Goal: Communication & Community: Participate in discussion

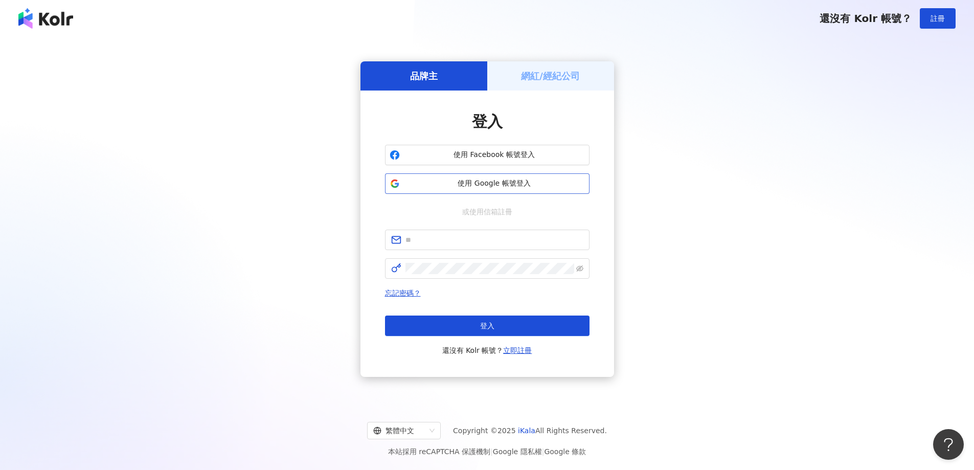
click at [449, 184] on span "使用 Google 帳號登入" at bounding box center [494, 184] width 181 height 10
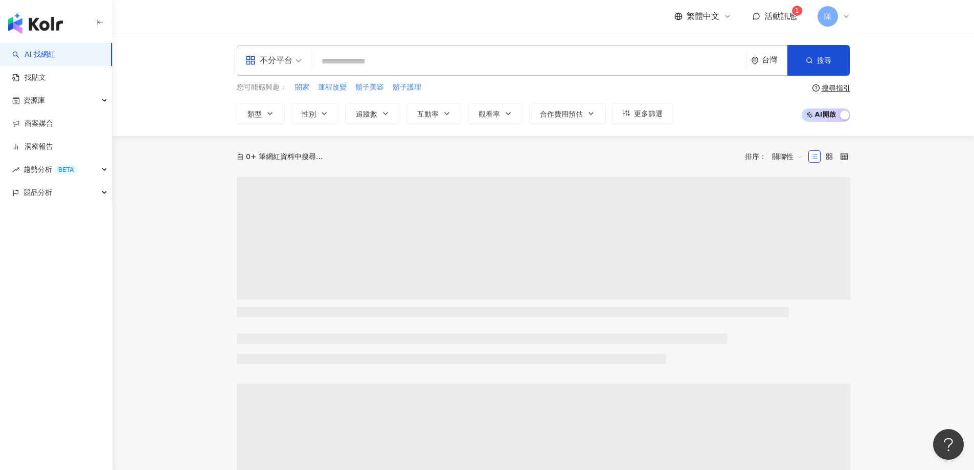
click at [794, 19] on span "活動訊息" at bounding box center [781, 16] width 33 height 10
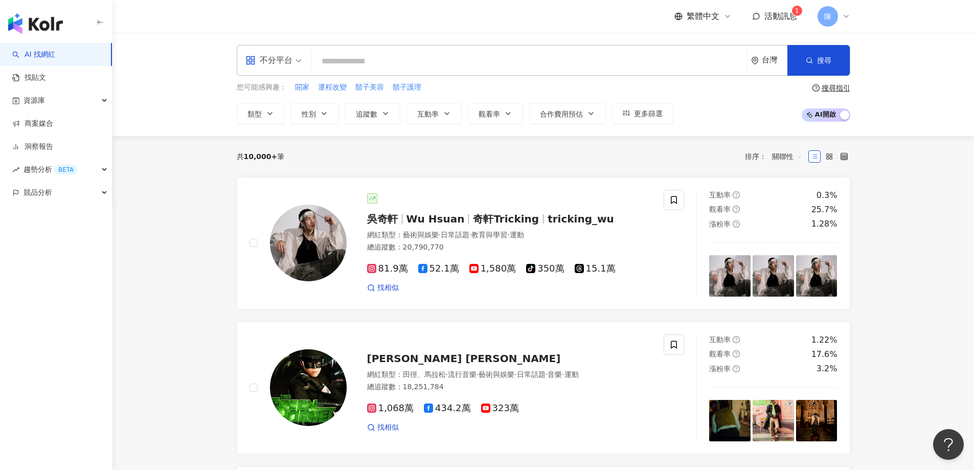
click at [44, 119] on link "商案媒合" at bounding box center [32, 124] width 41 height 10
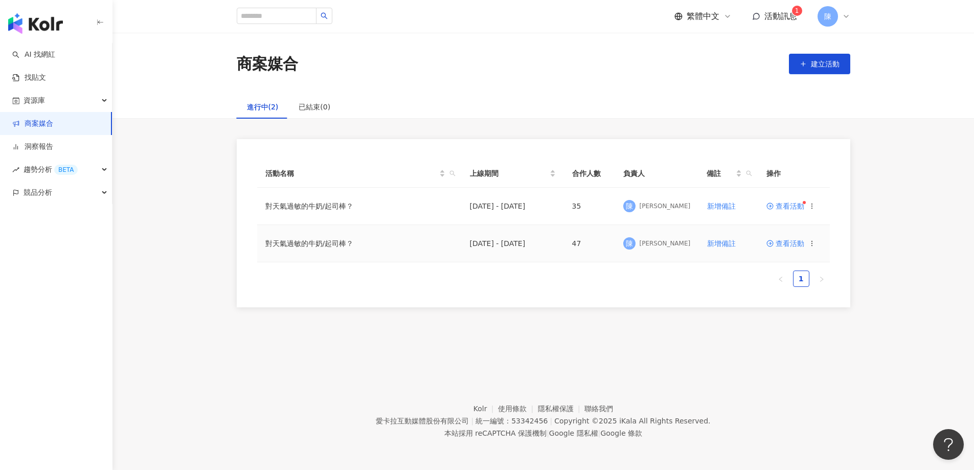
click at [791, 249] on td "查看活動" at bounding box center [795, 243] width 72 height 37
click at [791, 244] on span "查看活動" at bounding box center [786, 243] width 38 height 7
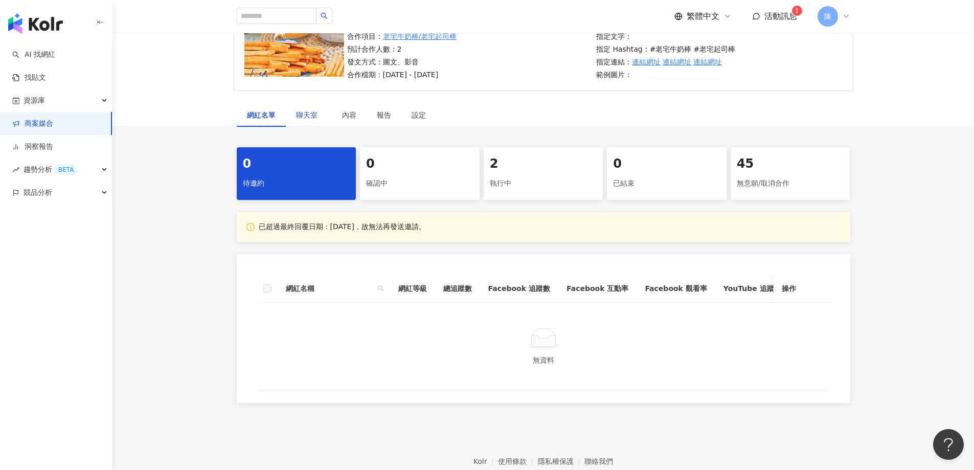
click at [308, 116] on span "聊天室" at bounding box center [309, 115] width 26 height 7
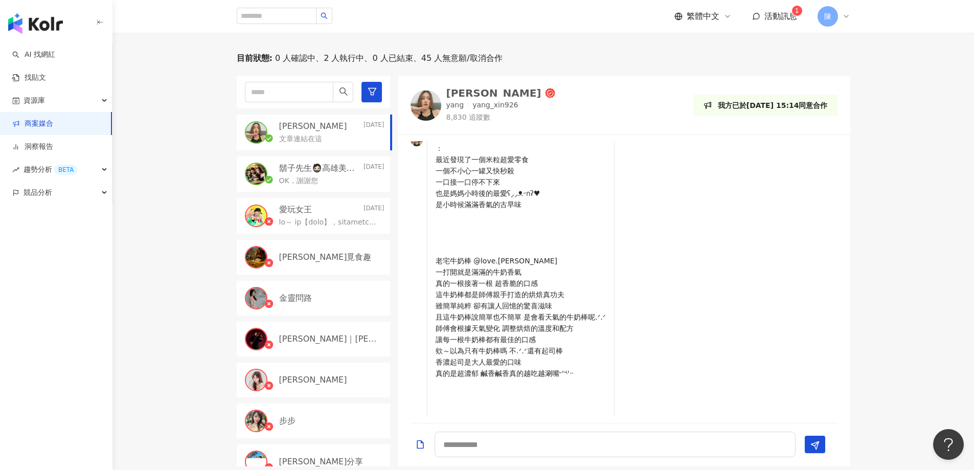
scroll to position [307, 0]
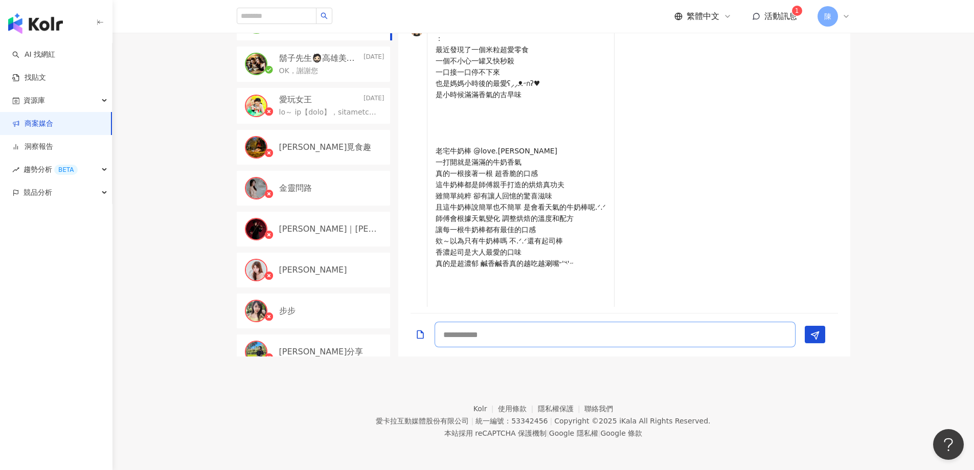
click at [673, 325] on textarea at bounding box center [615, 335] width 361 height 26
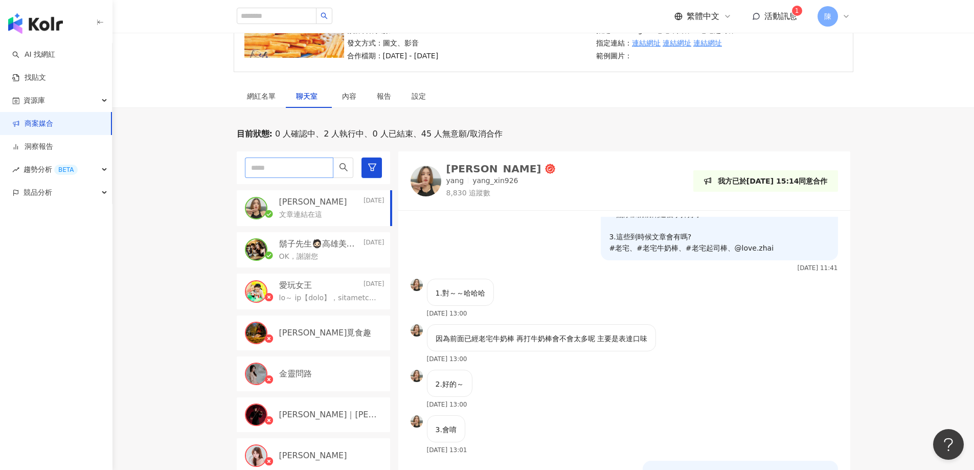
scroll to position [102, 0]
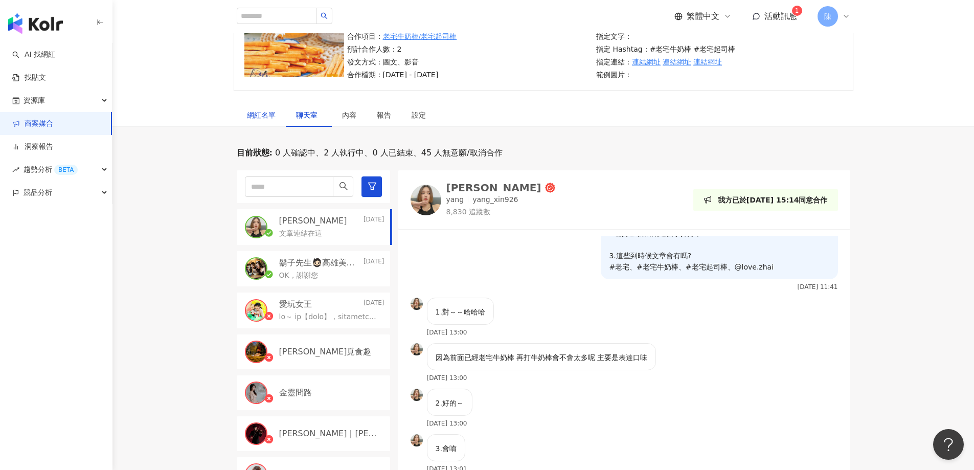
click at [275, 118] on div "網紅名單" at bounding box center [261, 114] width 29 height 11
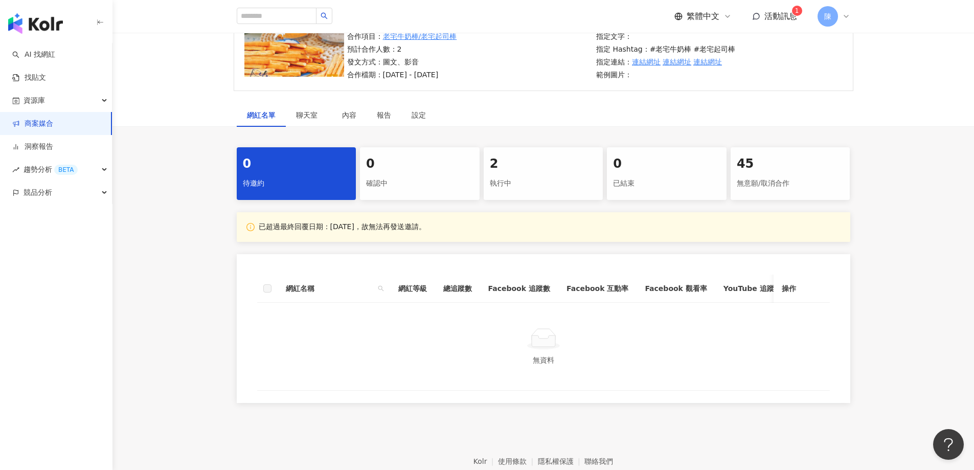
click at [511, 187] on div "執行中" at bounding box center [543, 183] width 107 height 17
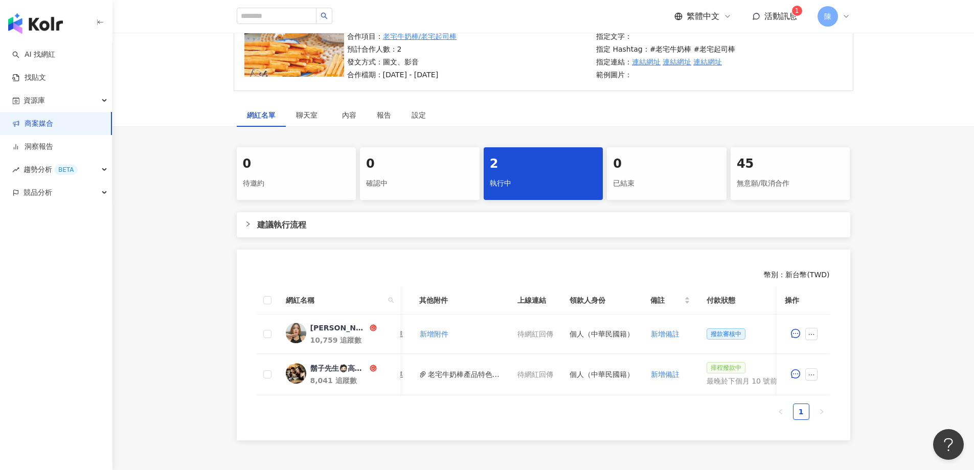
scroll to position [0, 449]
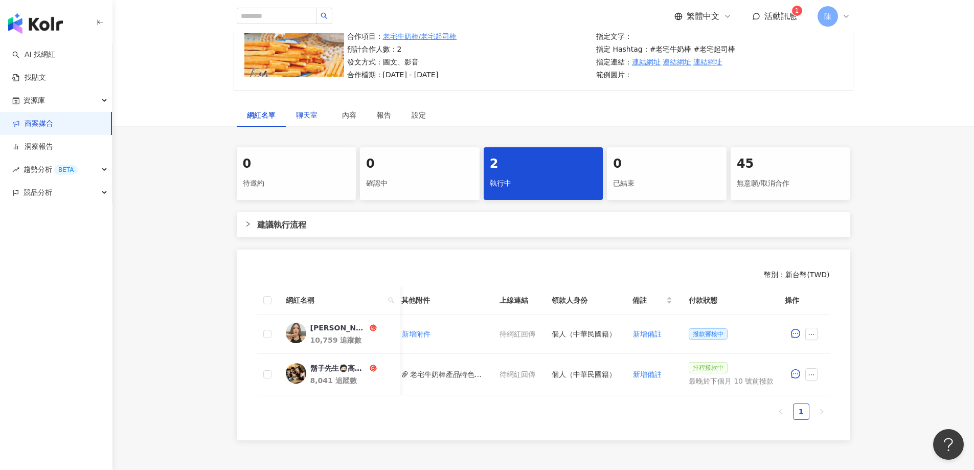
click at [297, 114] on span "聊天室" at bounding box center [309, 115] width 26 height 7
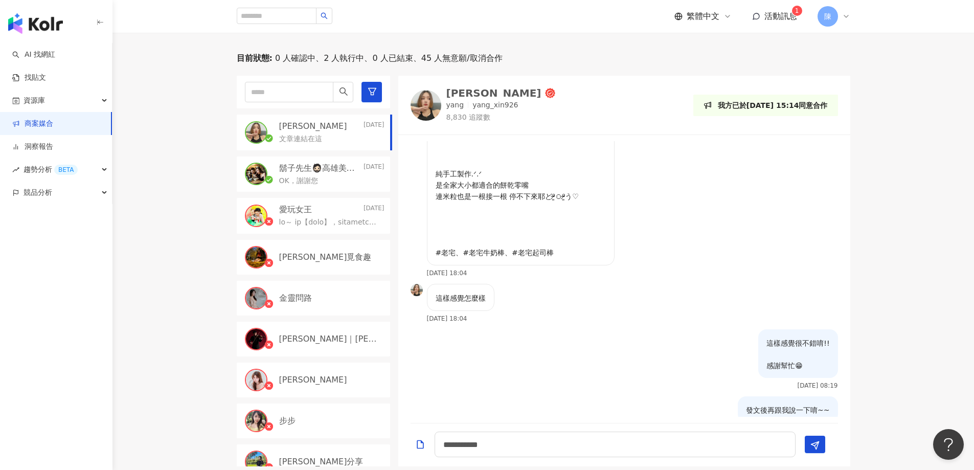
scroll to position [307, 0]
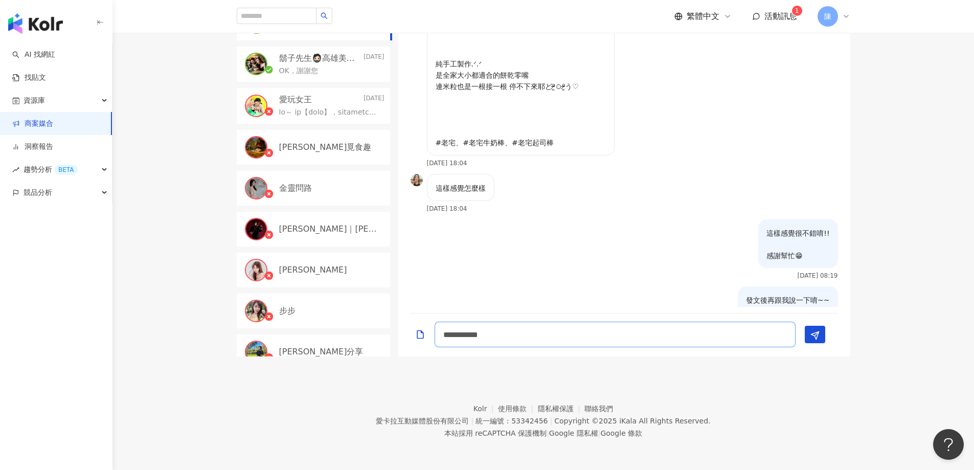
click at [584, 340] on textarea "**********" at bounding box center [615, 335] width 361 height 26
type textarea "**********"
